Goal: Task Accomplishment & Management: Manage account settings

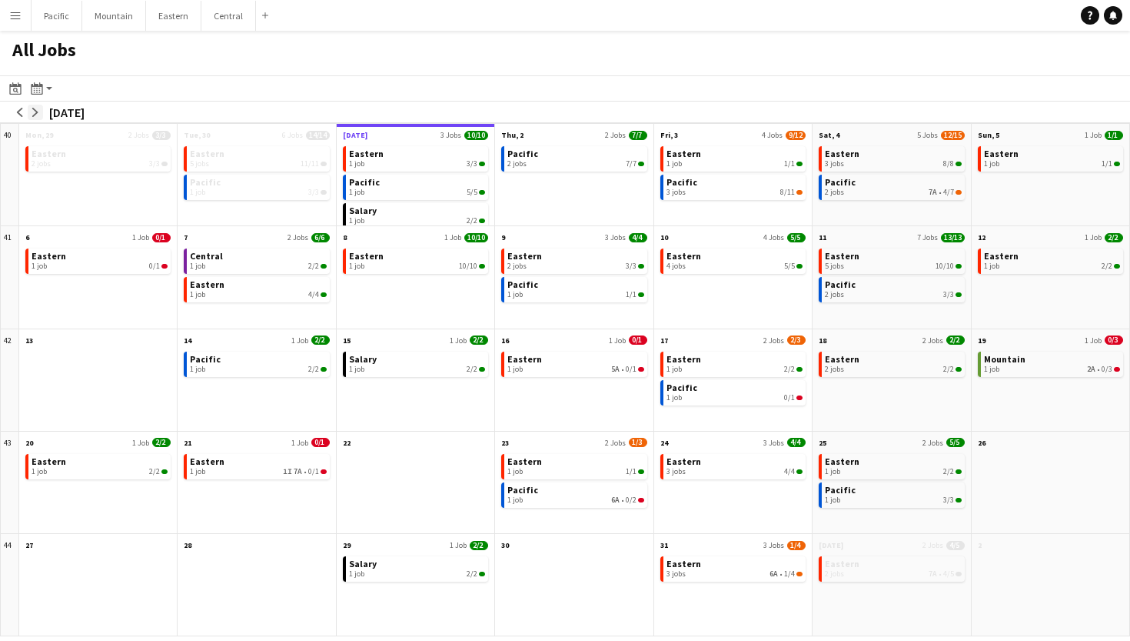
click at [35, 109] on app-icon "arrow-right" at bounding box center [35, 112] width 9 height 9
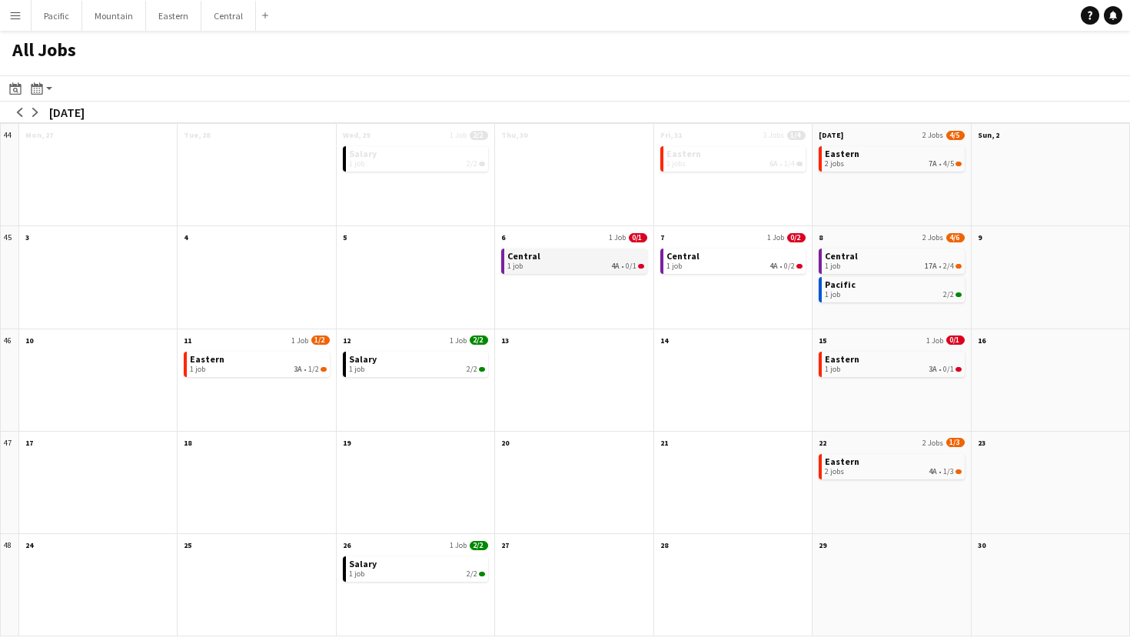
click at [598, 255] on link "Central 1 job 4A • 0/1" at bounding box center [576, 259] width 136 height 22
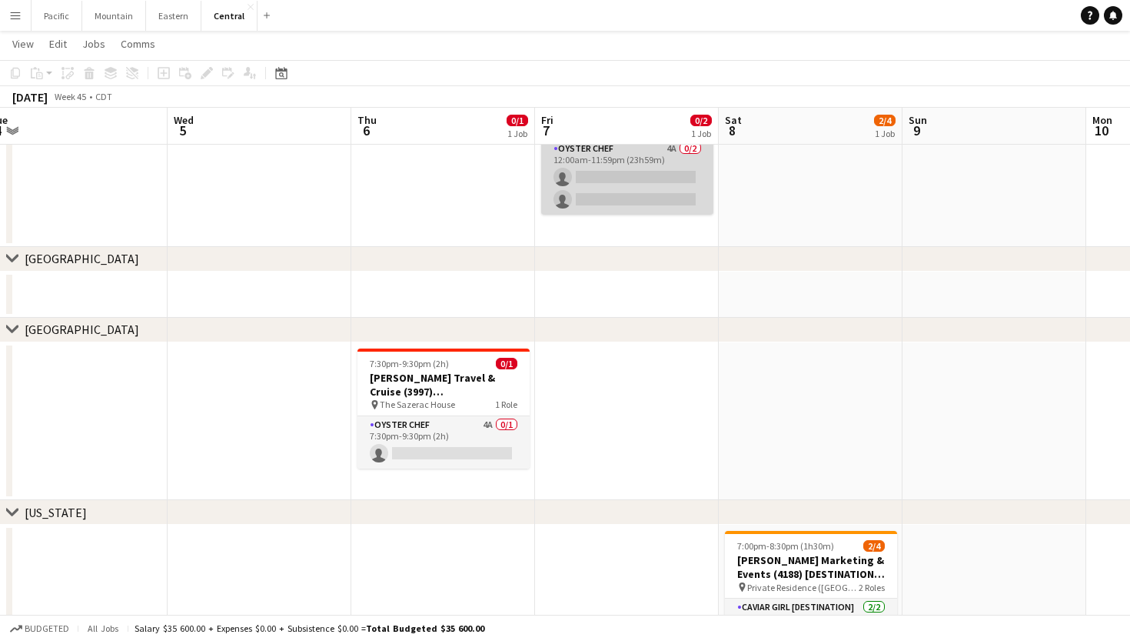
scroll to position [180, 0]
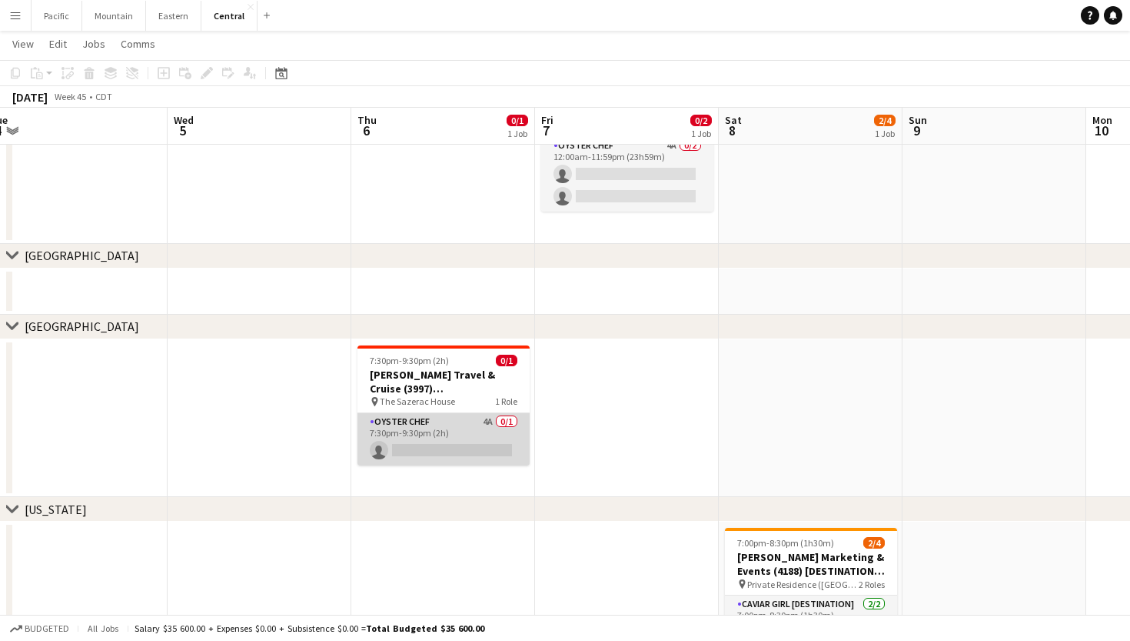
click at [488, 443] on app-card-role "Oyster Chef 4A 0/1 7:30pm-9:30pm (2h) single-neutral-actions" at bounding box center [444, 439] width 172 height 52
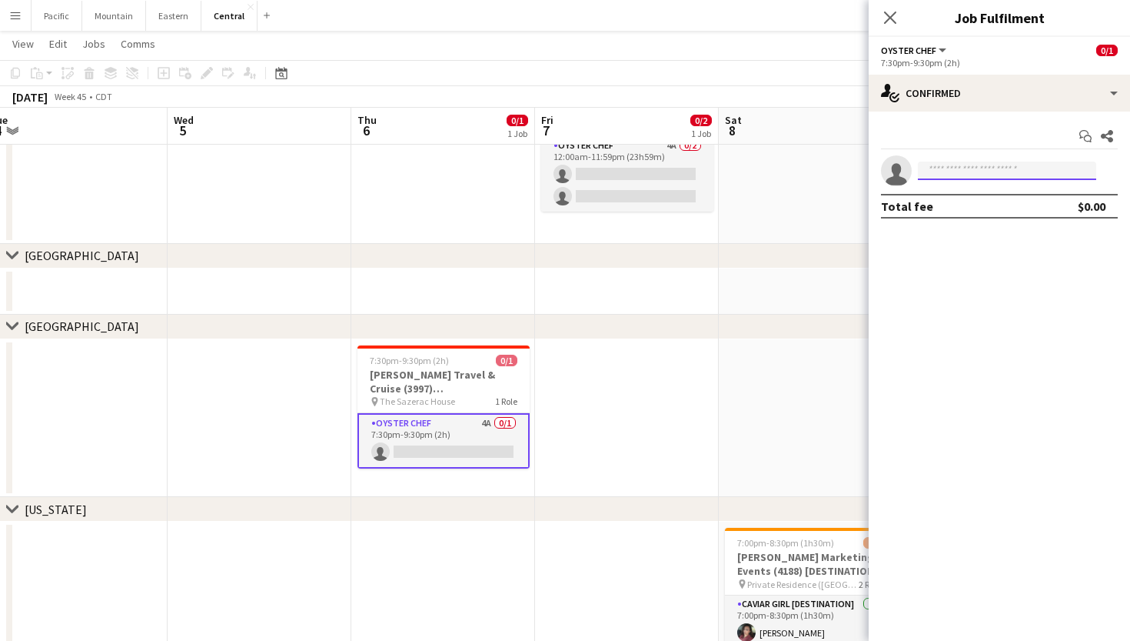
click at [969, 177] on input at bounding box center [1007, 170] width 178 height 18
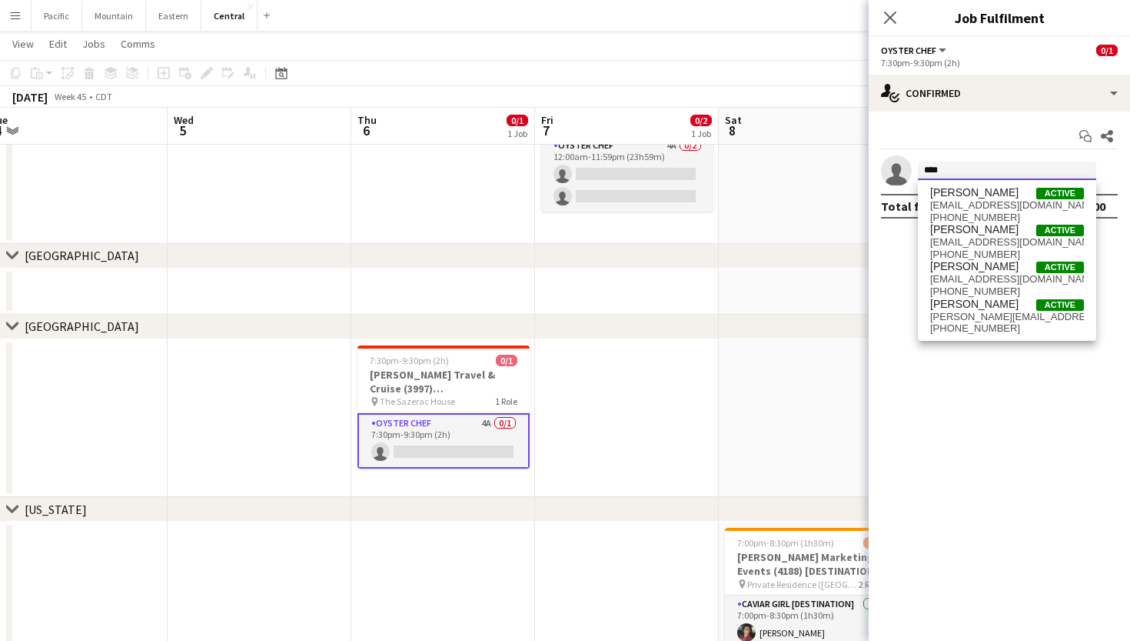
type input "********"
drag, startPoint x: 969, startPoint y: 178, endPoint x: 1007, endPoint y: 255, distance: 85.6
click at [1007, 255] on span "[PHONE_NUMBER]" at bounding box center [1007, 254] width 154 height 12
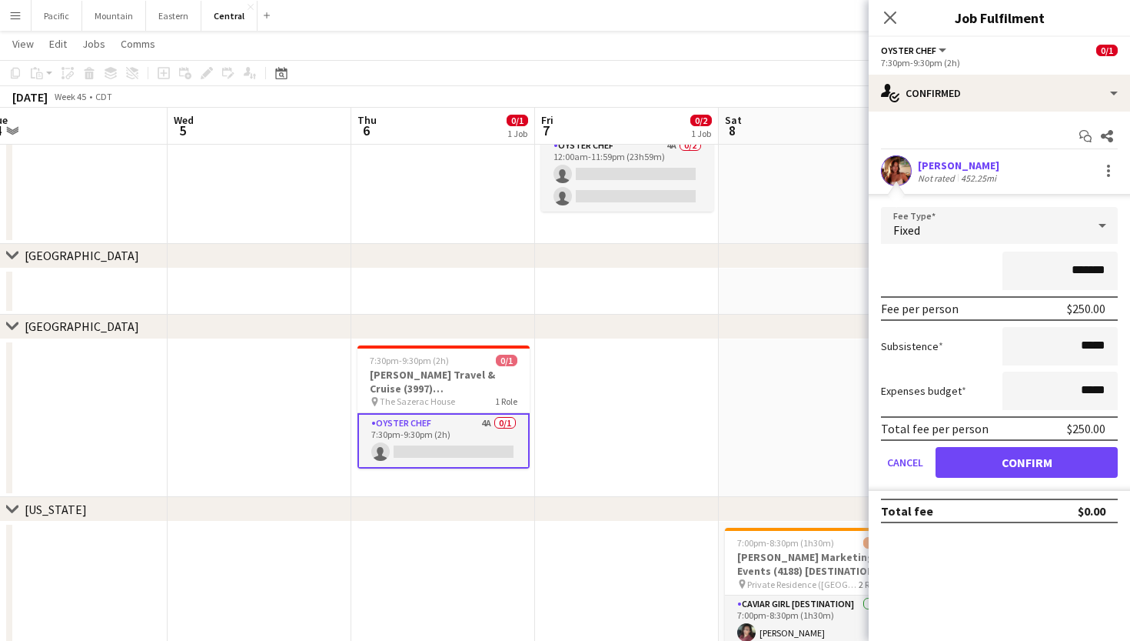
click at [1014, 457] on button "Confirm" at bounding box center [1027, 462] width 182 height 31
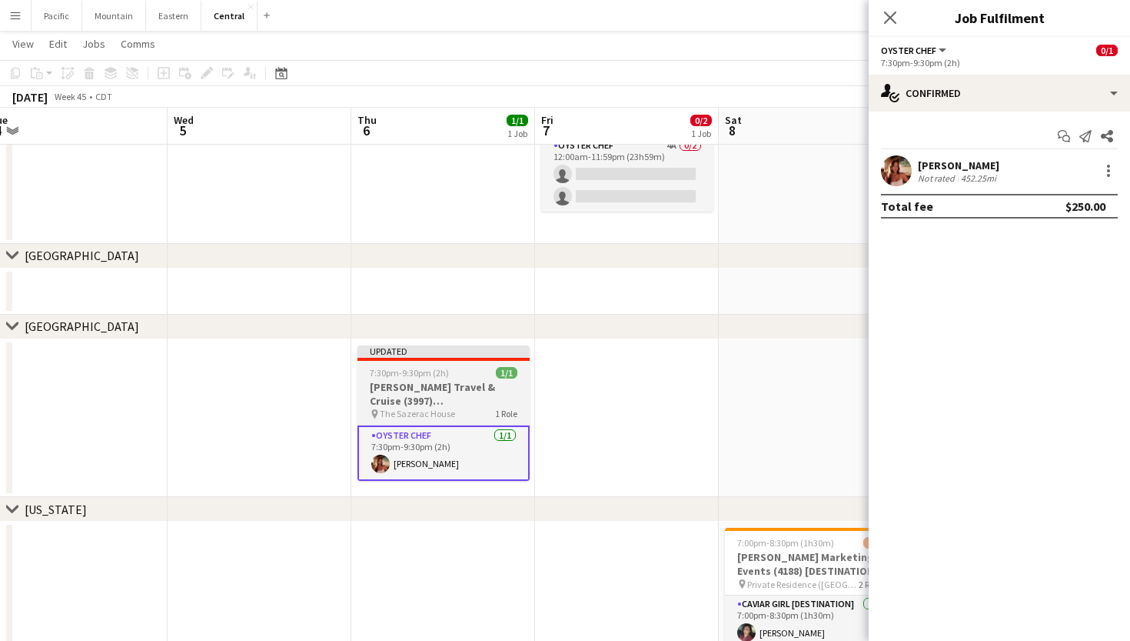
click at [469, 389] on h3 "[PERSON_NAME] Travel & Cruise (3997) [[PERSON_NAME]]" at bounding box center [444, 394] width 172 height 28
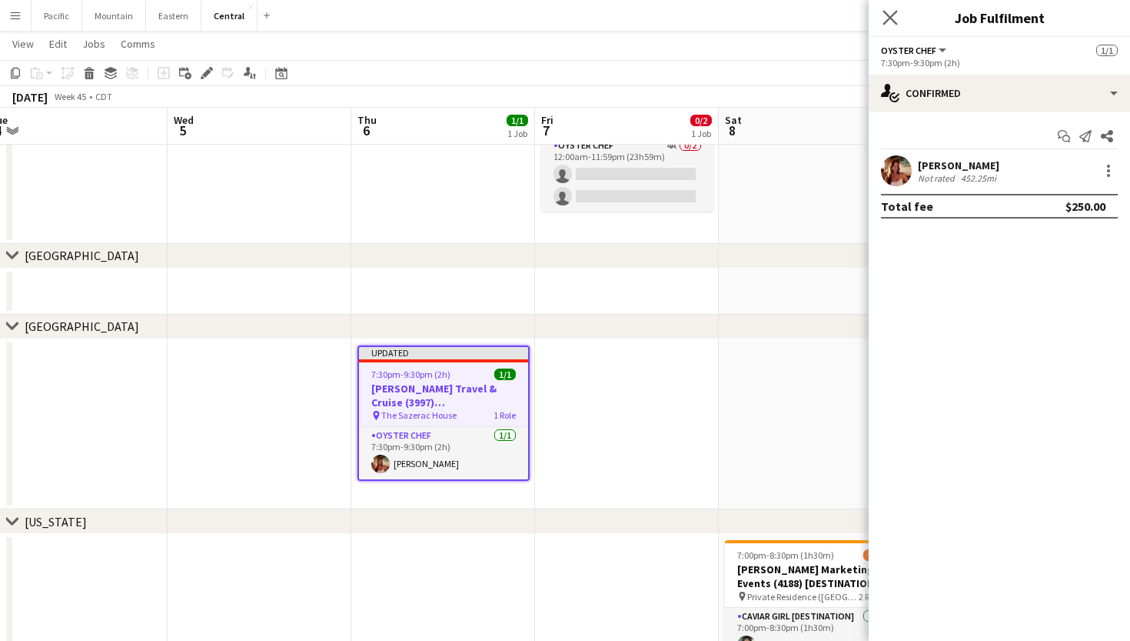
click at [890, 7] on app-icon "Close pop-in" at bounding box center [891, 18] width 22 height 22
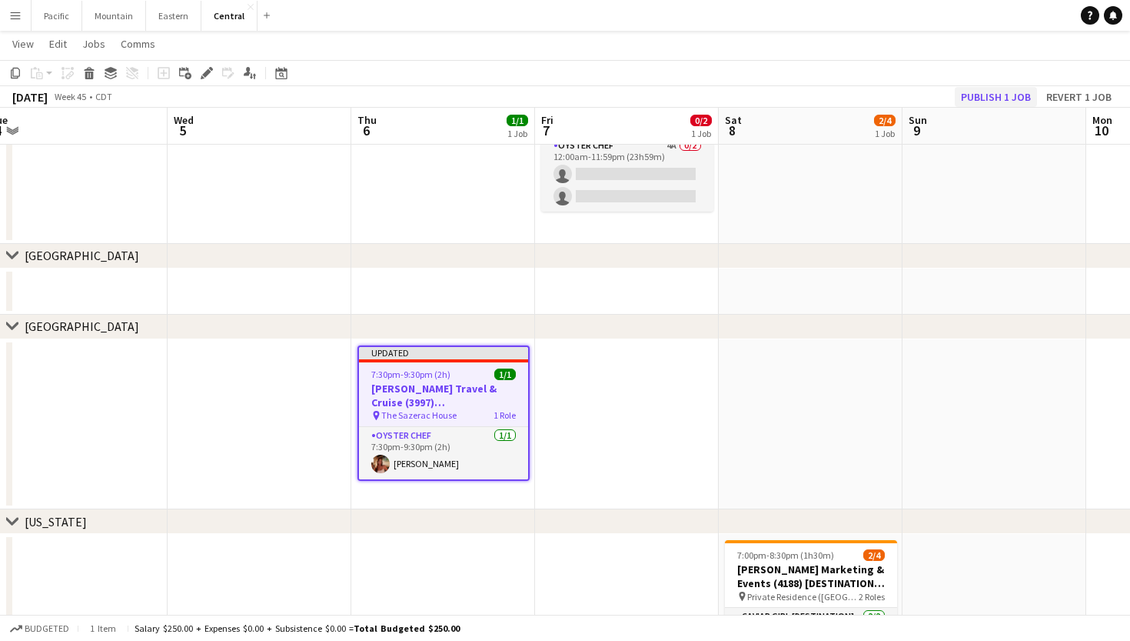
click at [1017, 97] on button "Publish 1 job" at bounding box center [996, 97] width 82 height 20
